Goal: Transaction & Acquisition: Download file/media

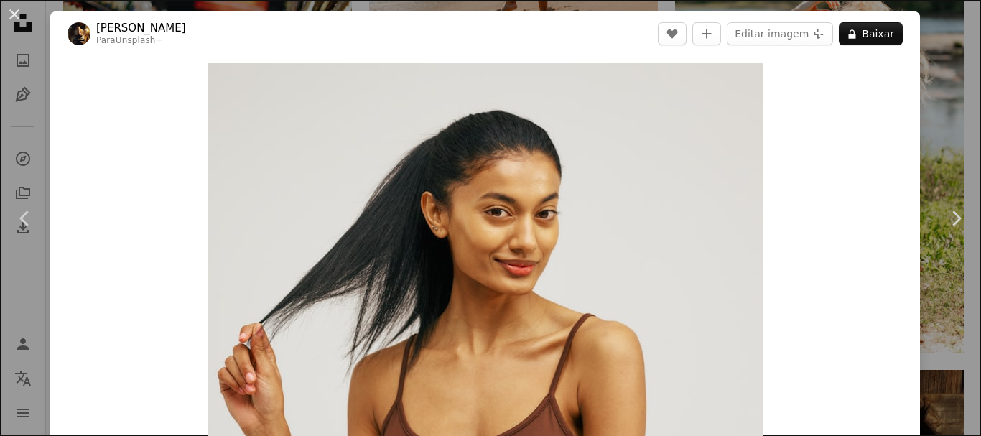
scroll to position [2586, 0]
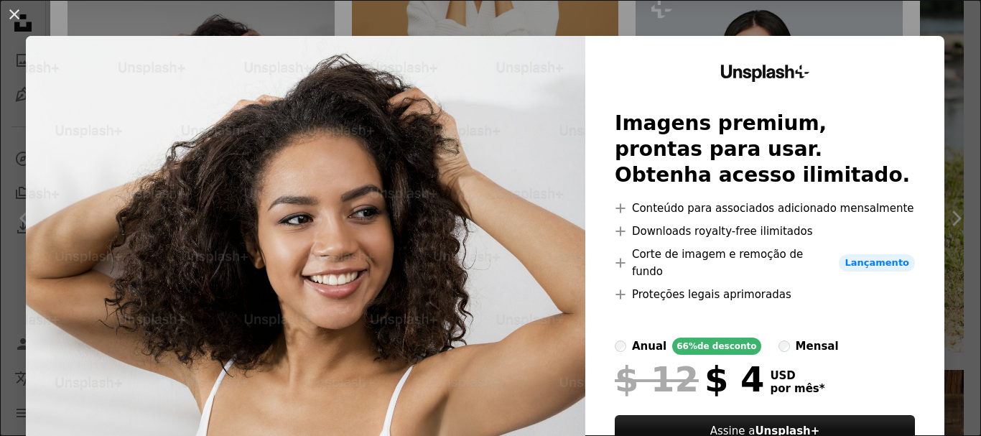
click at [15, 18] on button "An X shape" at bounding box center [14, 14] width 17 height 17
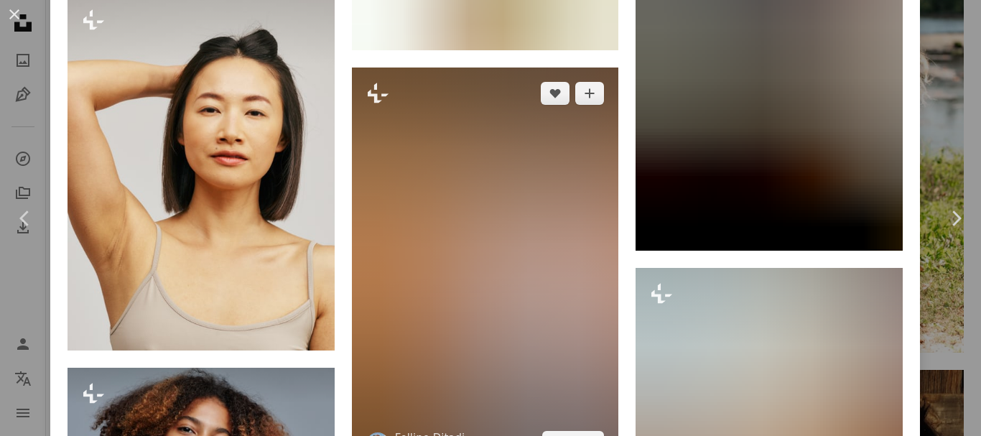
scroll to position [4884, 0]
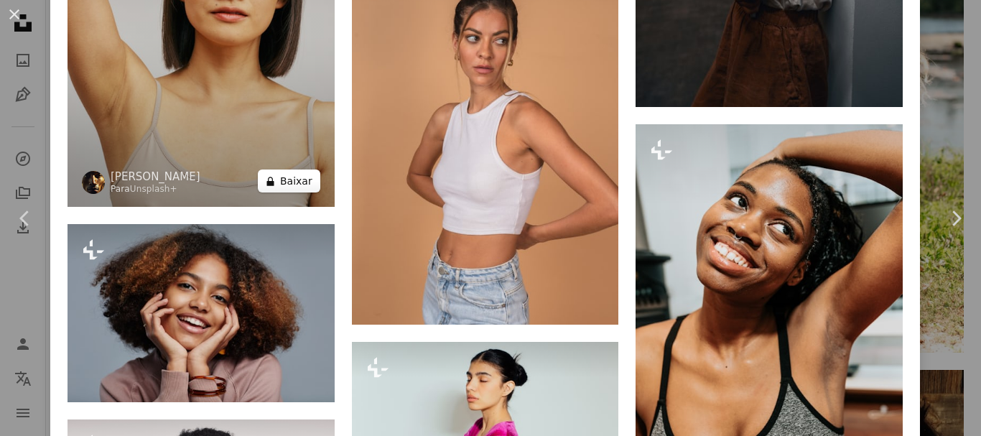
click at [291, 169] on button "A lock Baixar" at bounding box center [289, 180] width 62 height 23
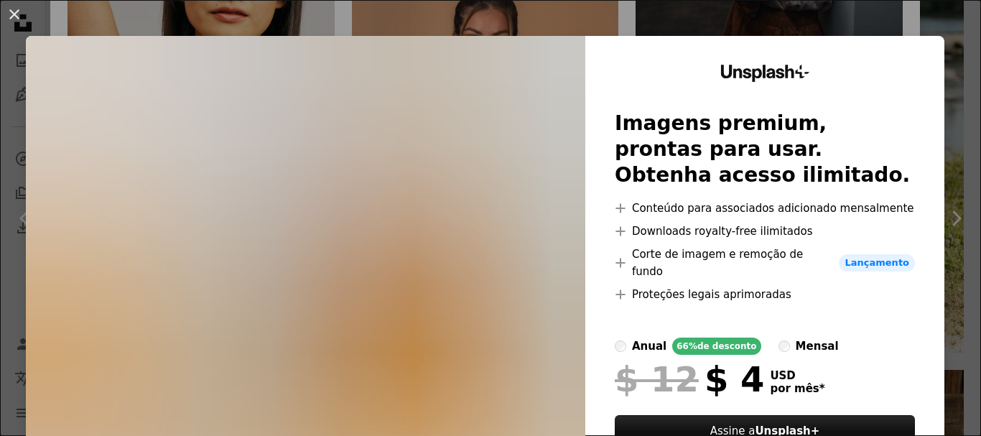
scroll to position [94, 0]
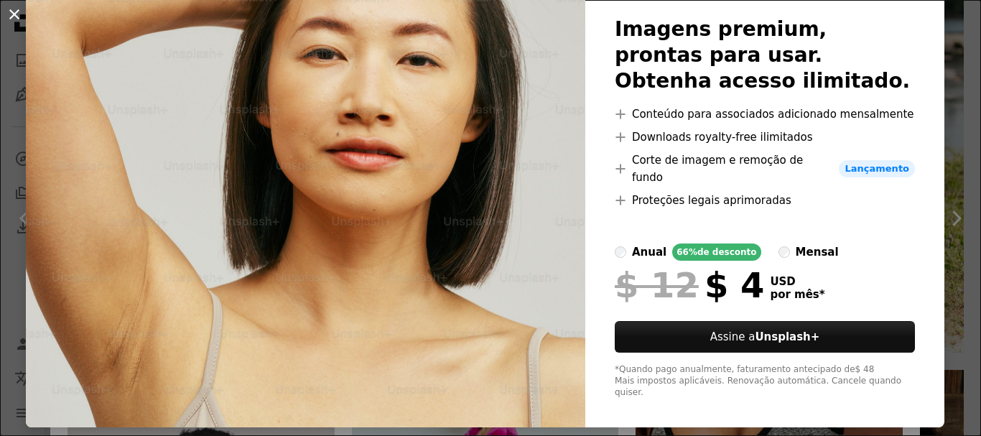
click at [19, 11] on button "An X shape" at bounding box center [14, 14] width 17 height 17
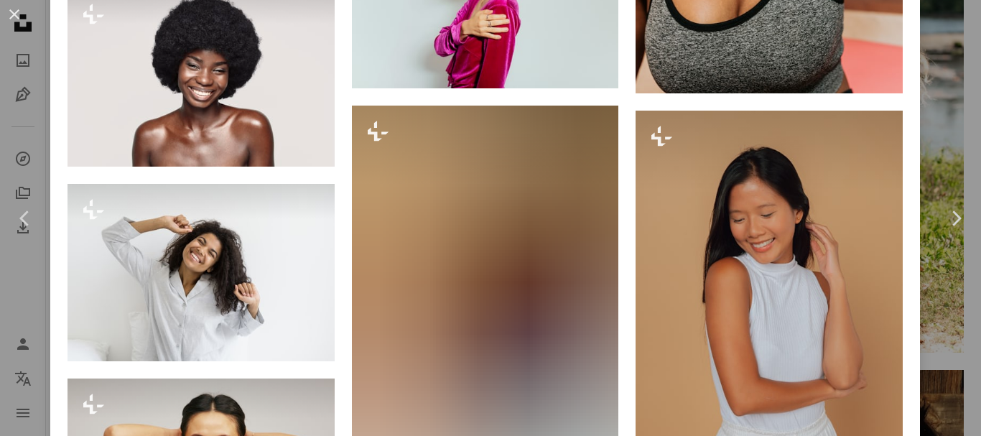
scroll to position [5602, 0]
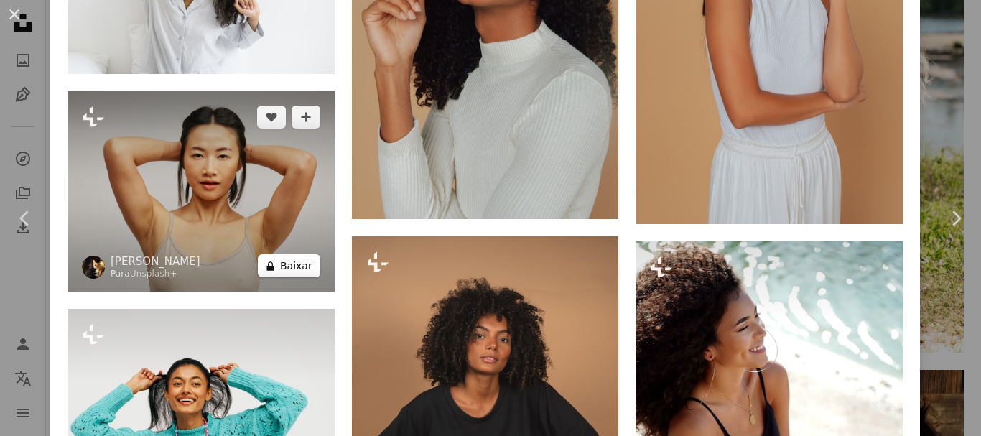
click at [295, 254] on button "A lock Baixar" at bounding box center [289, 265] width 62 height 23
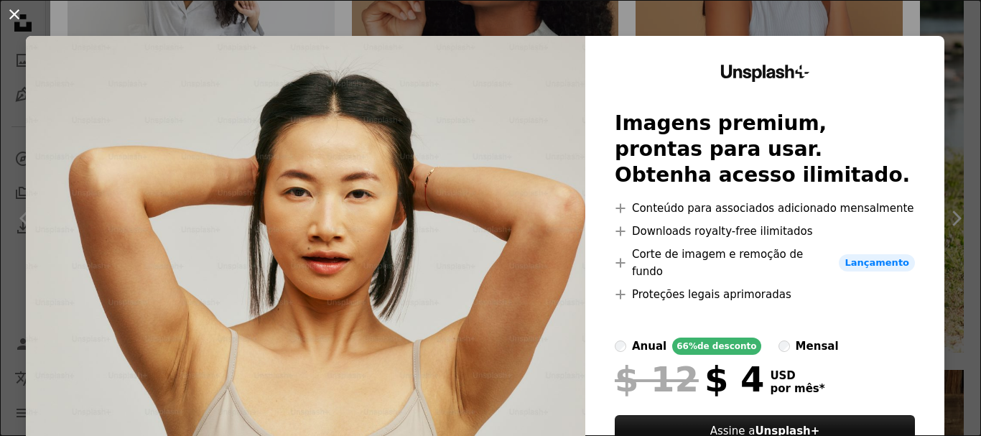
click at [11, 18] on button "An X shape" at bounding box center [14, 14] width 17 height 17
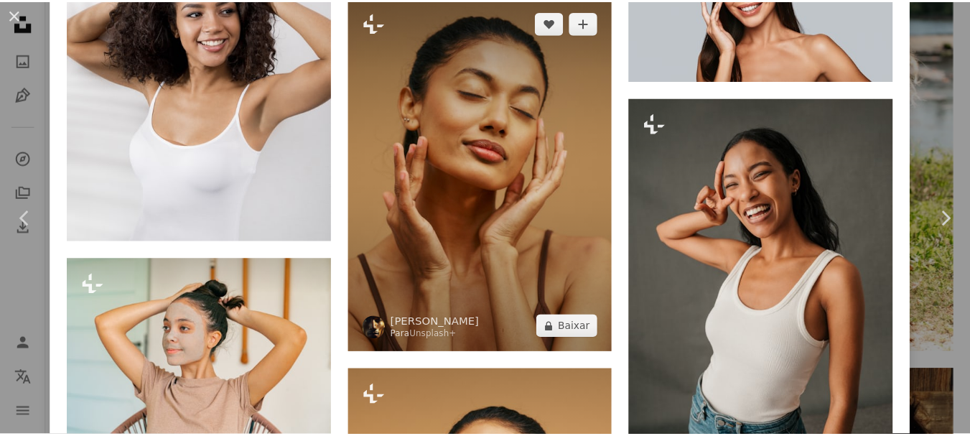
scroll to position [2953, 0]
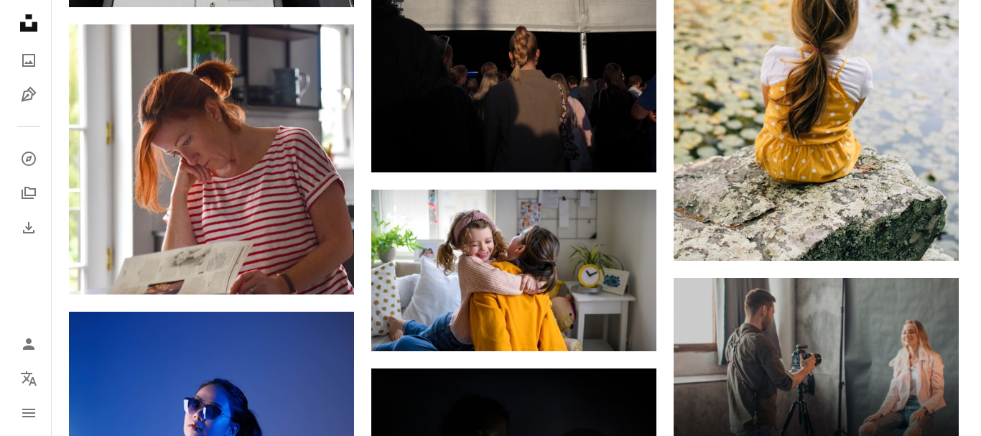
scroll to position [7649, 0]
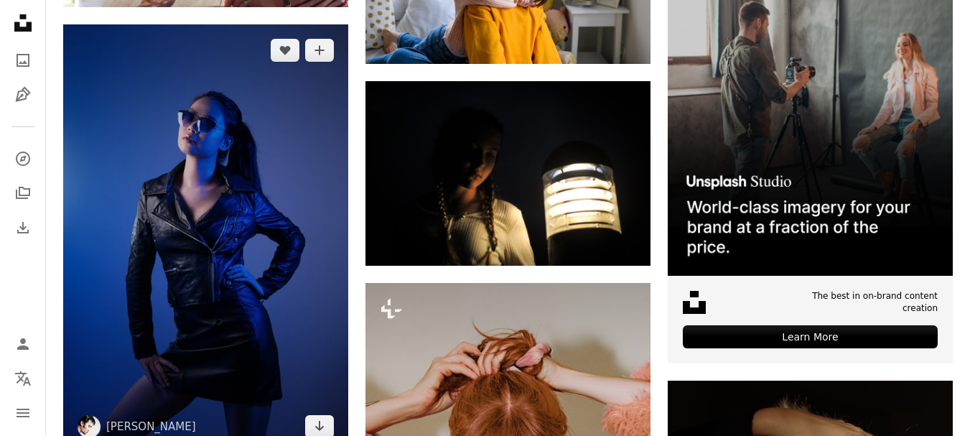
click at [208, 219] on img at bounding box center [205, 238] width 285 height 428
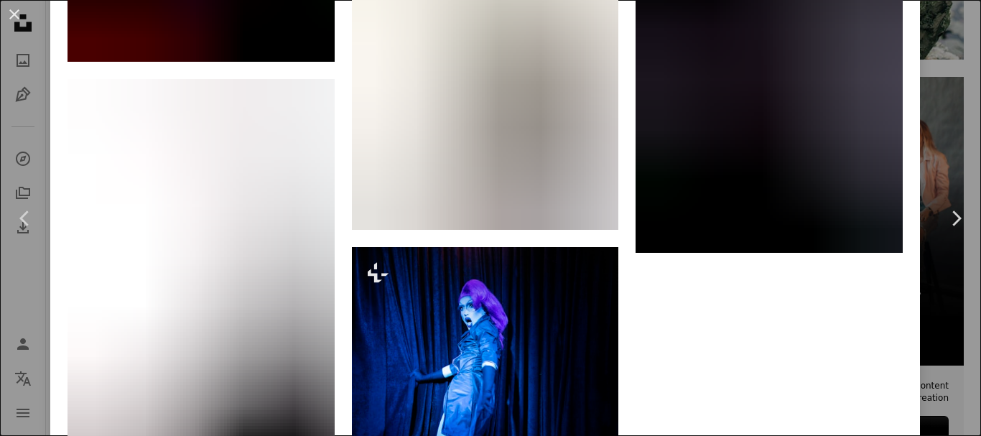
scroll to position [5889, 0]
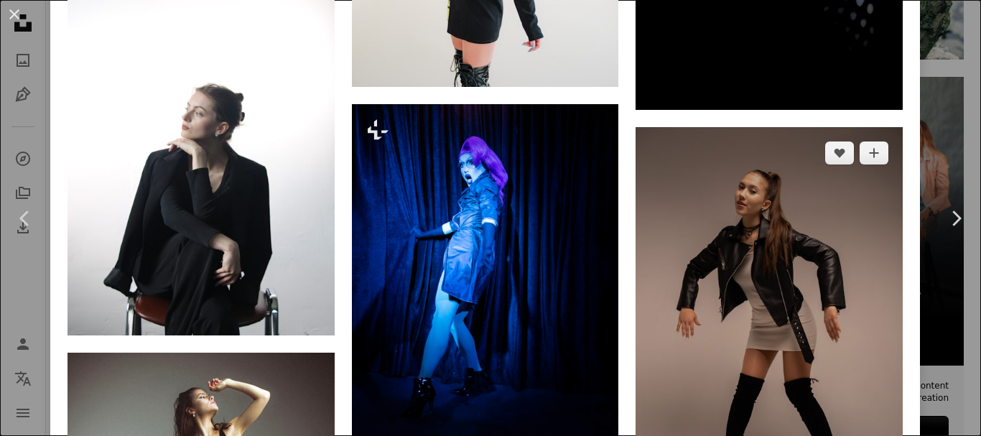
click at [753, 221] on img at bounding box center [769, 327] width 267 height 400
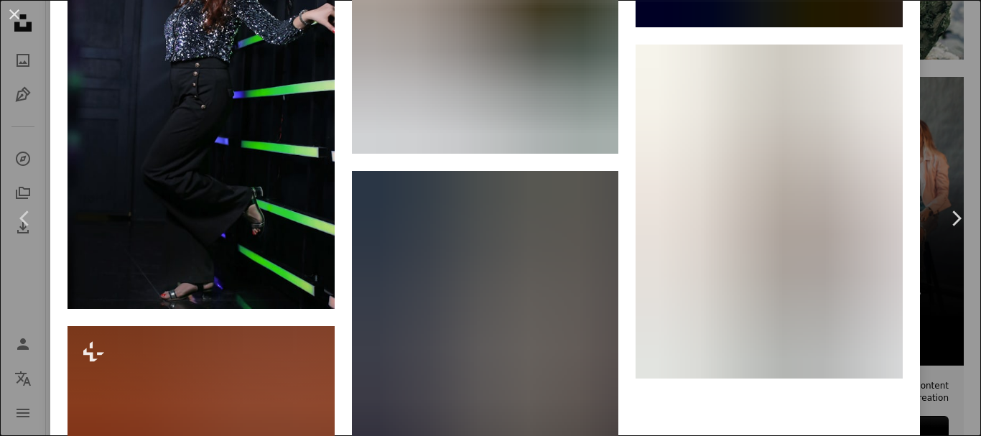
scroll to position [24050, 0]
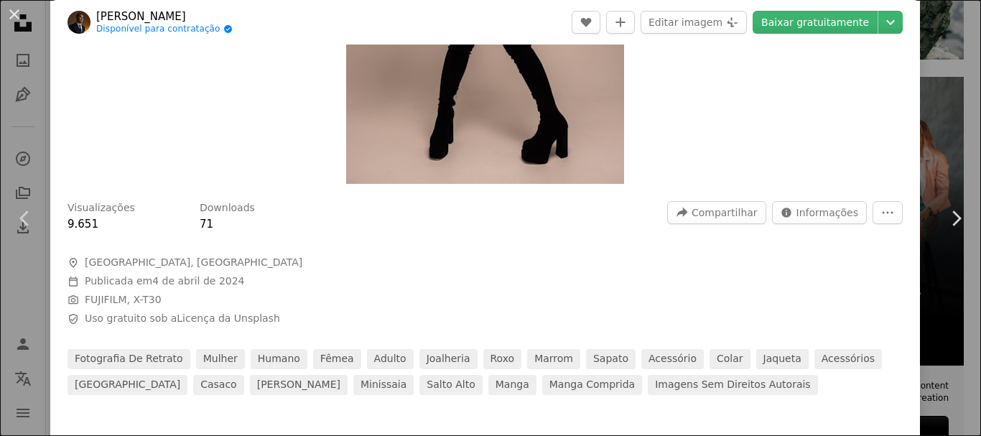
scroll to position [440, 0]
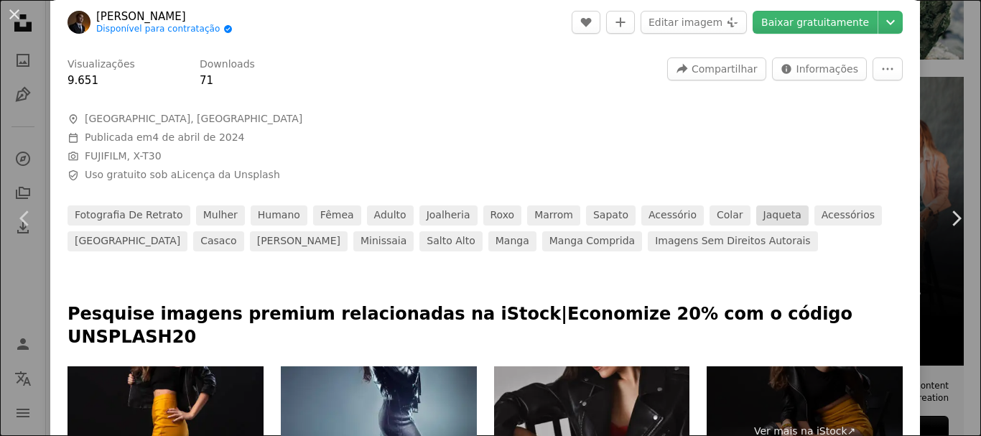
click at [756, 215] on link "jaqueta" at bounding box center [782, 215] width 52 height 20
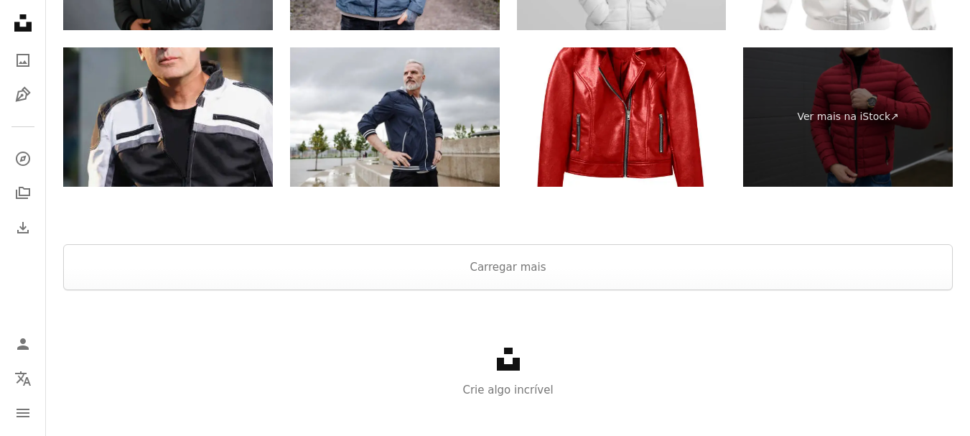
scroll to position [3507, 0]
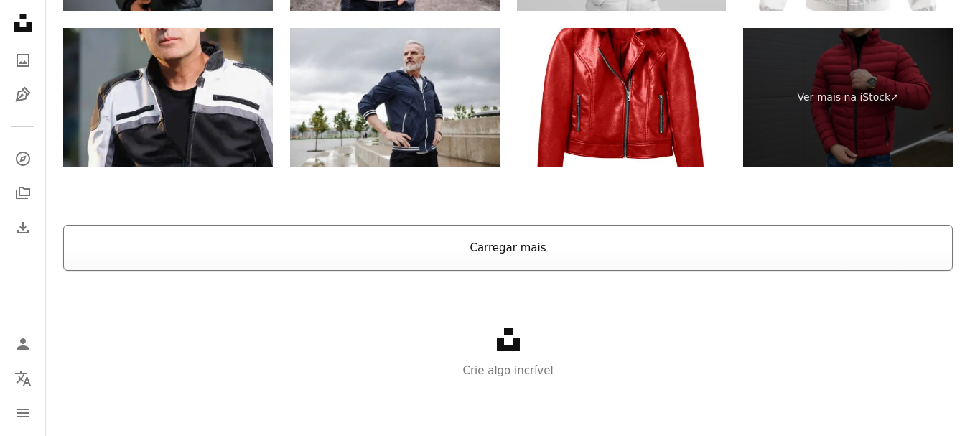
click at [526, 265] on button "Carregar mais" at bounding box center [508, 248] width 890 height 46
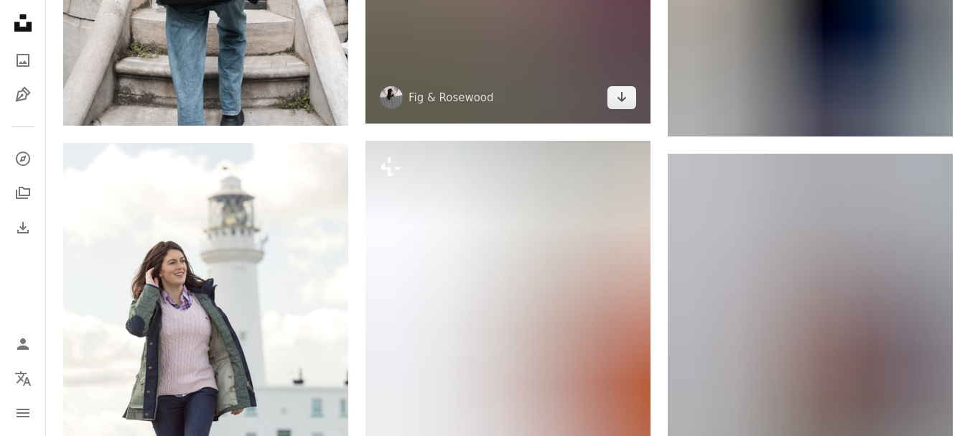
scroll to position [26920, 0]
